Goal: Task Accomplishment & Management: Use online tool/utility

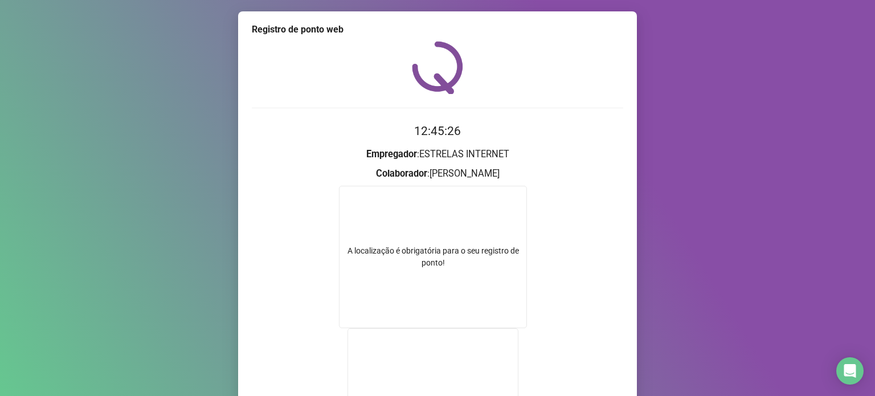
scroll to position [178, 0]
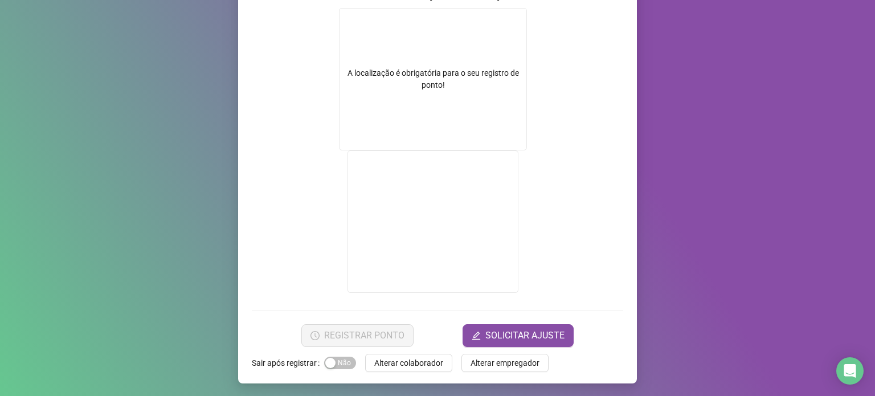
click at [457, 324] on div "REGISTRAR PONTO SOLICITAR AJUSTE" at bounding box center [438, 335] width 372 height 23
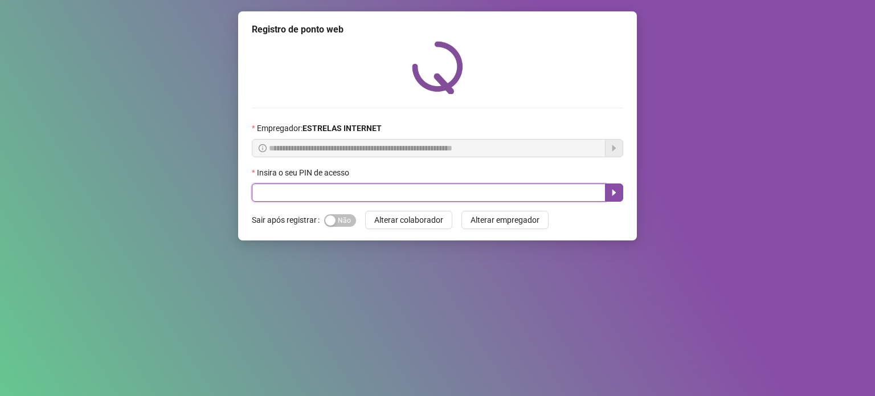
click at [362, 197] on input "text" at bounding box center [429, 192] width 354 height 18
type input "*****"
